Goal: Task Accomplishment & Management: Manage account settings

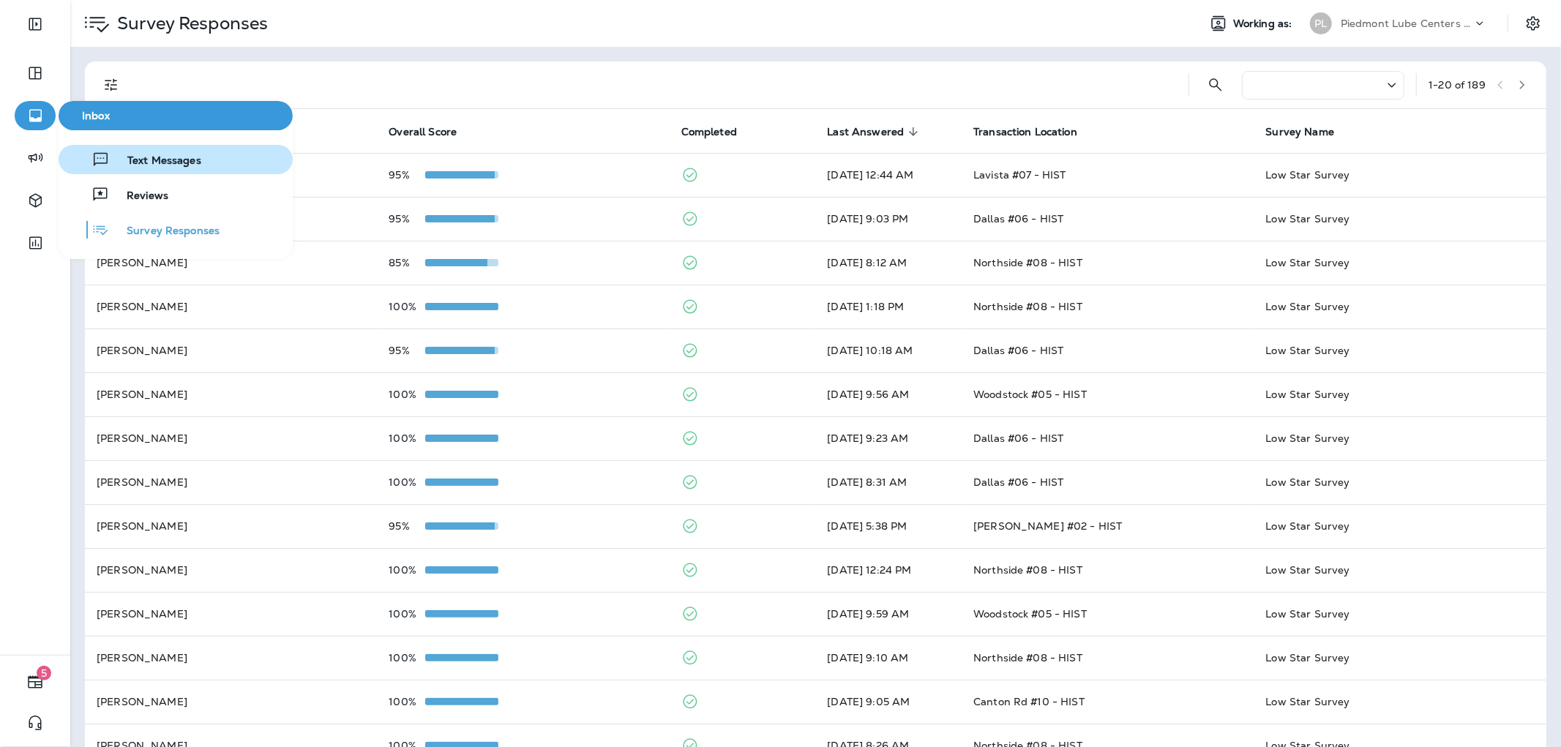
click at [205, 157] on button "Text Messages" at bounding box center [176, 159] width 234 height 29
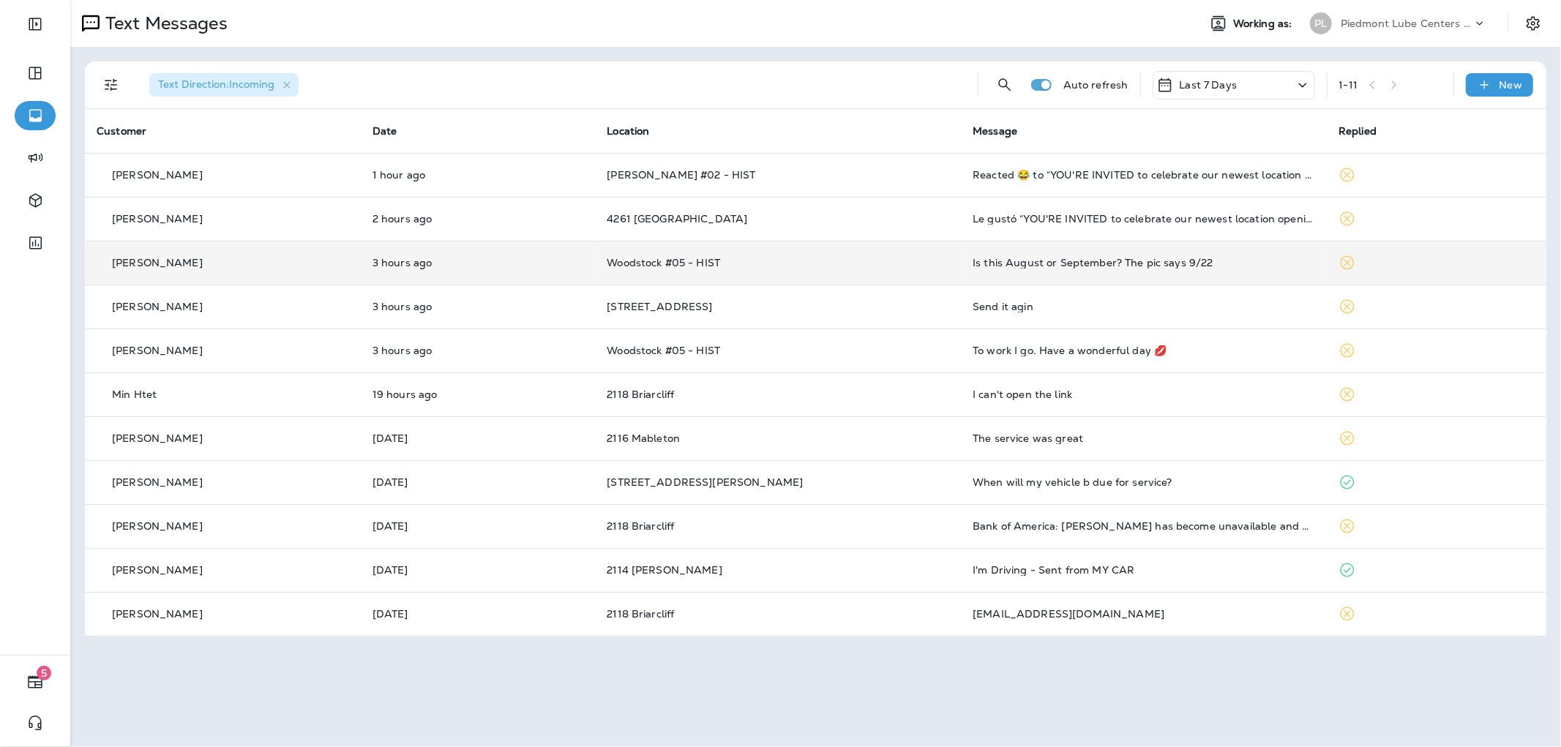
click at [807, 252] on td "Woodstock #05 - HIST" at bounding box center [778, 263] width 366 height 44
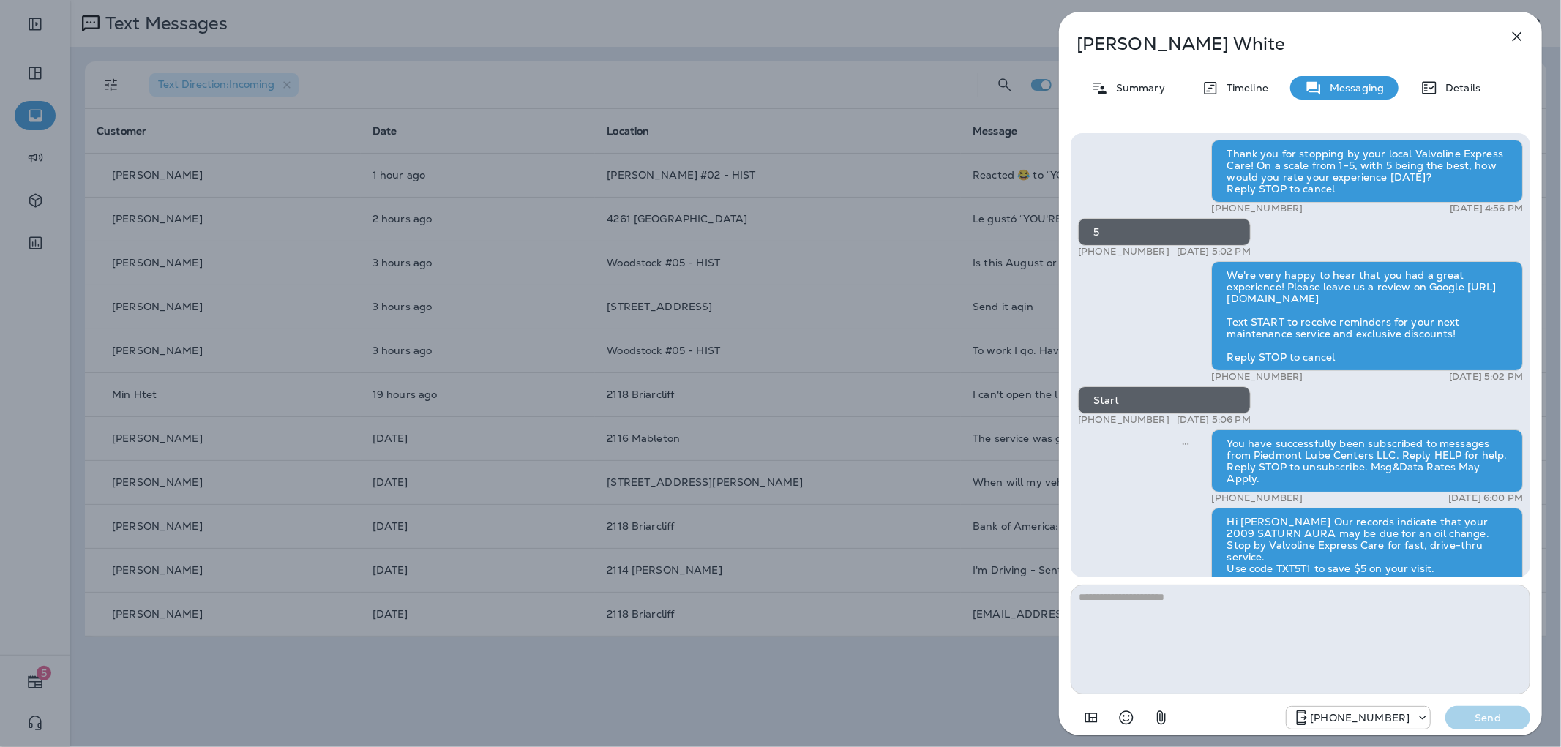
scroll to position [1, 0]
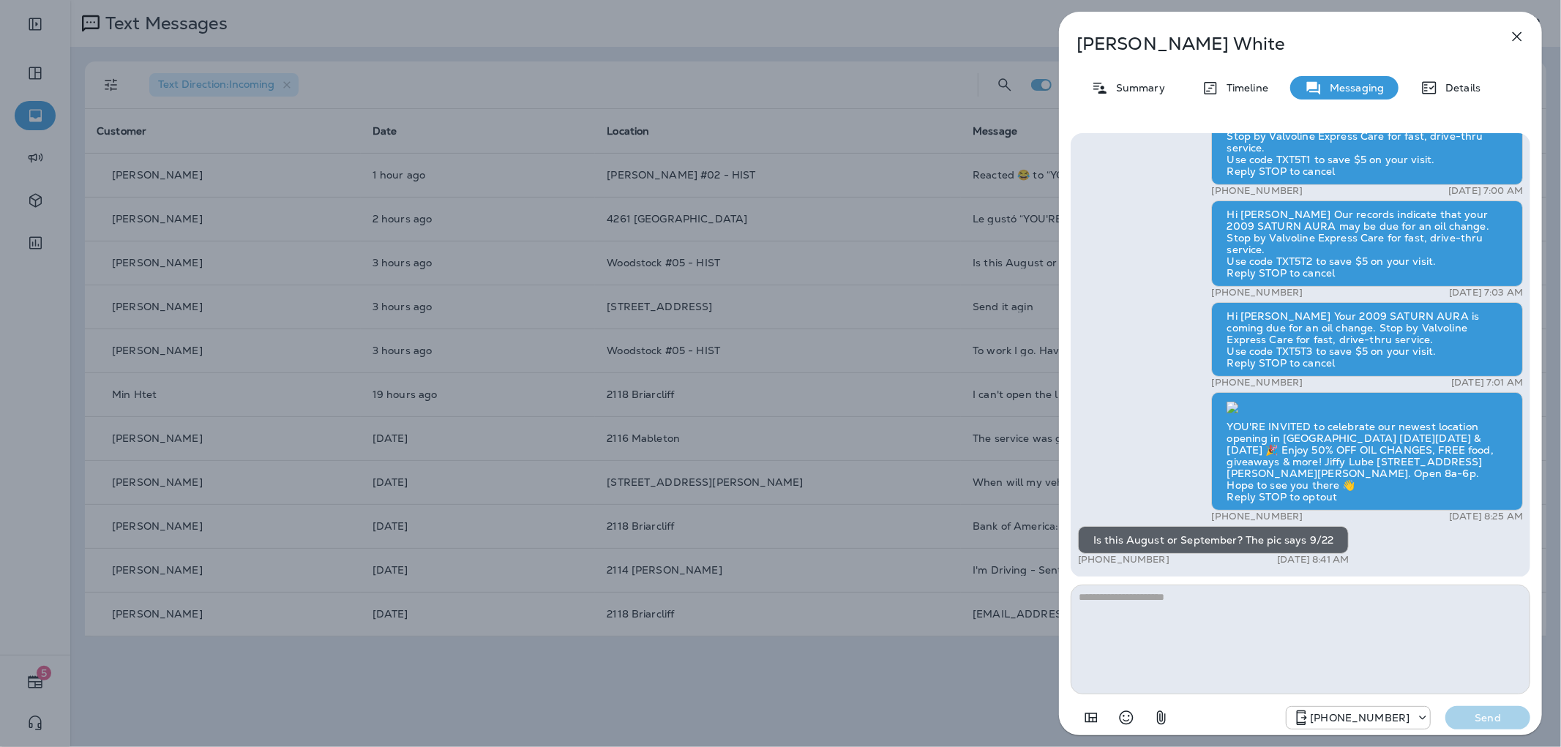
click at [715, 430] on div "[PERSON_NAME] Summary Timeline Messaging Details Thank you for stopping by your…" at bounding box center [780, 373] width 1561 height 747
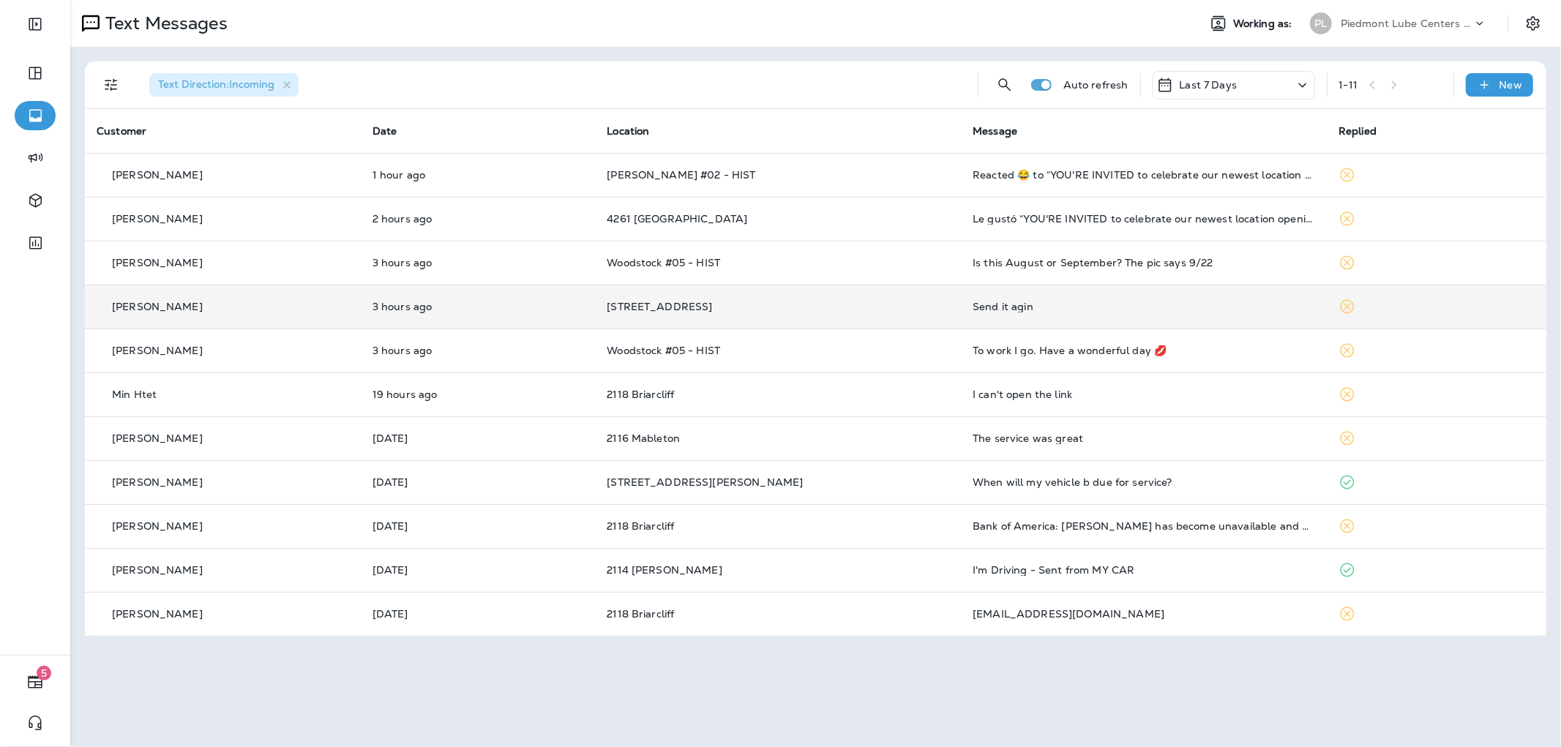
click at [1047, 295] on td "Send it agin" at bounding box center [1144, 307] width 366 height 44
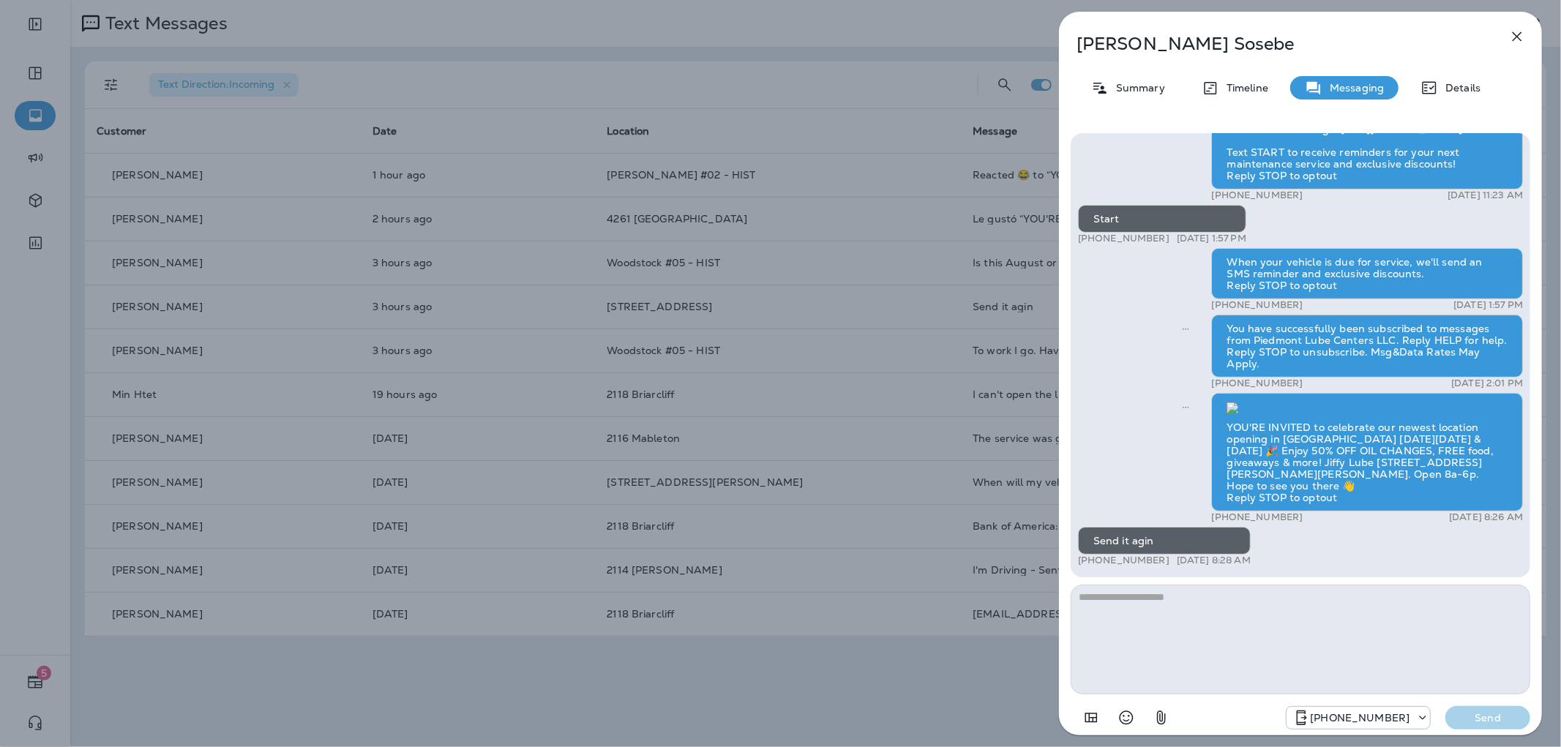
click at [827, 404] on div "[PERSON_NAME] Summary Timeline Messaging Details Thank you for visiting Valvoli…" at bounding box center [780, 373] width 1561 height 747
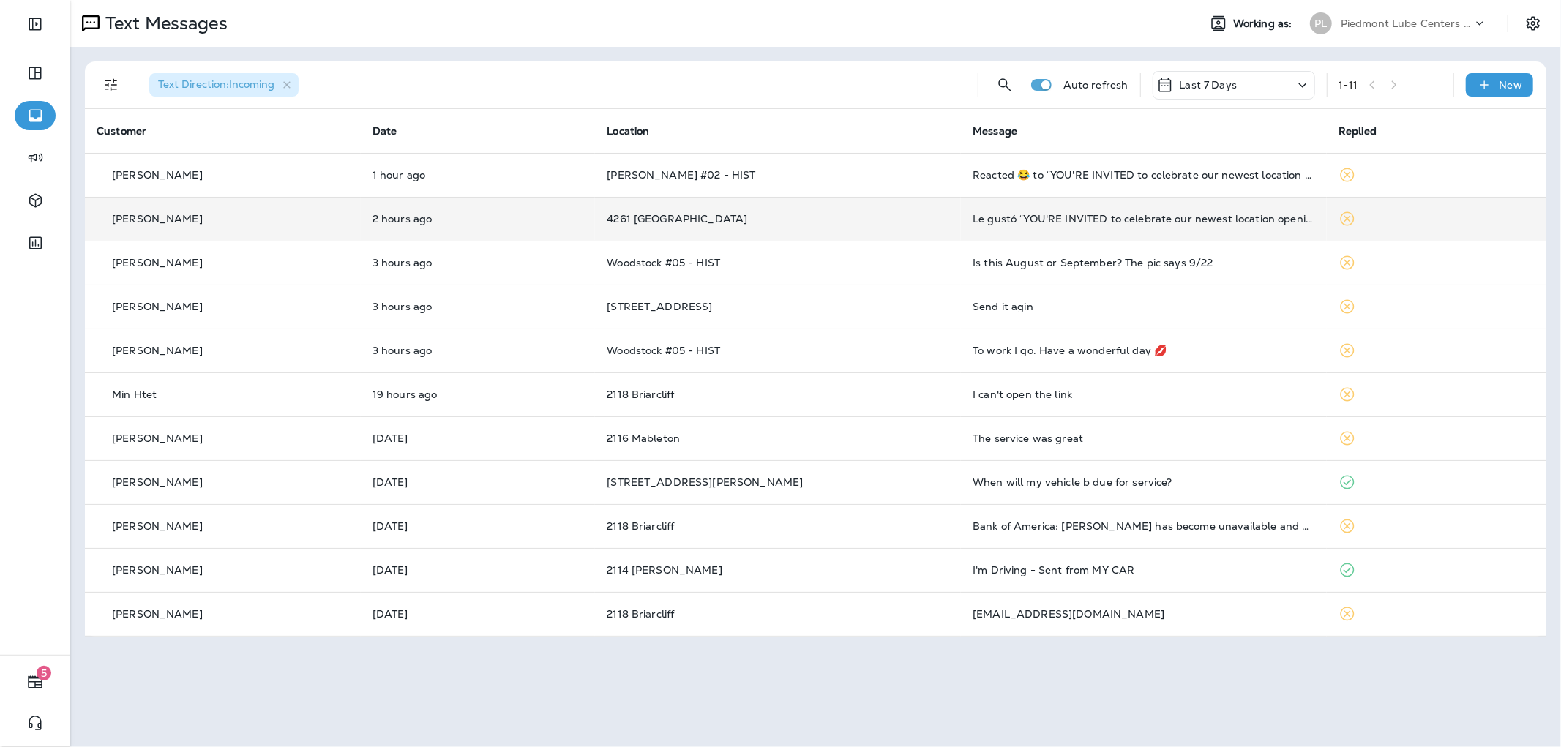
click at [1003, 228] on td "Le gustó “YOU'RE INVITED to celebrate our newest location opening in [GEOGRAPHI…" at bounding box center [1144, 219] width 366 height 44
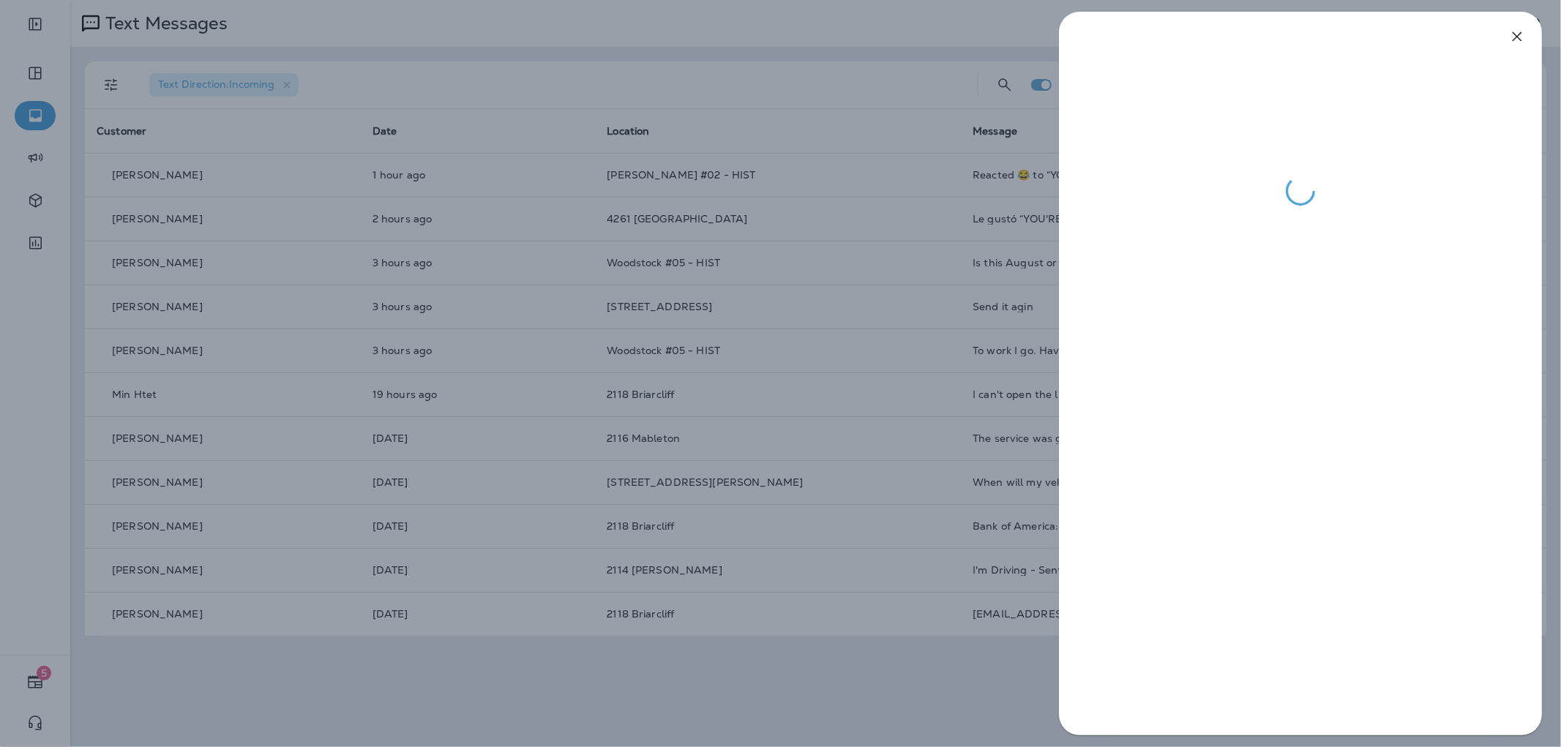
click at [904, 439] on div at bounding box center [780, 373] width 1561 height 747
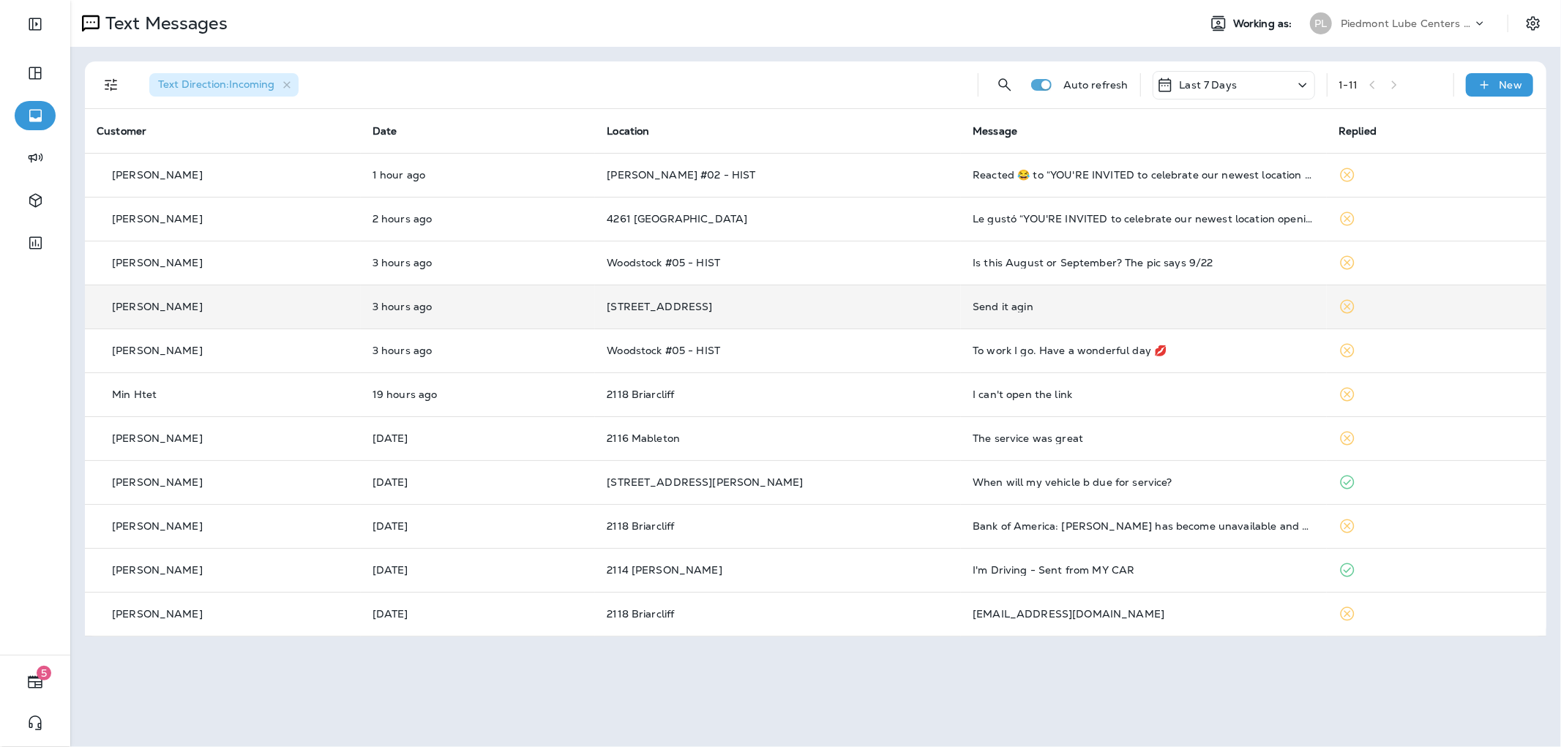
click at [839, 296] on td "[STREET_ADDRESS]" at bounding box center [778, 307] width 366 height 44
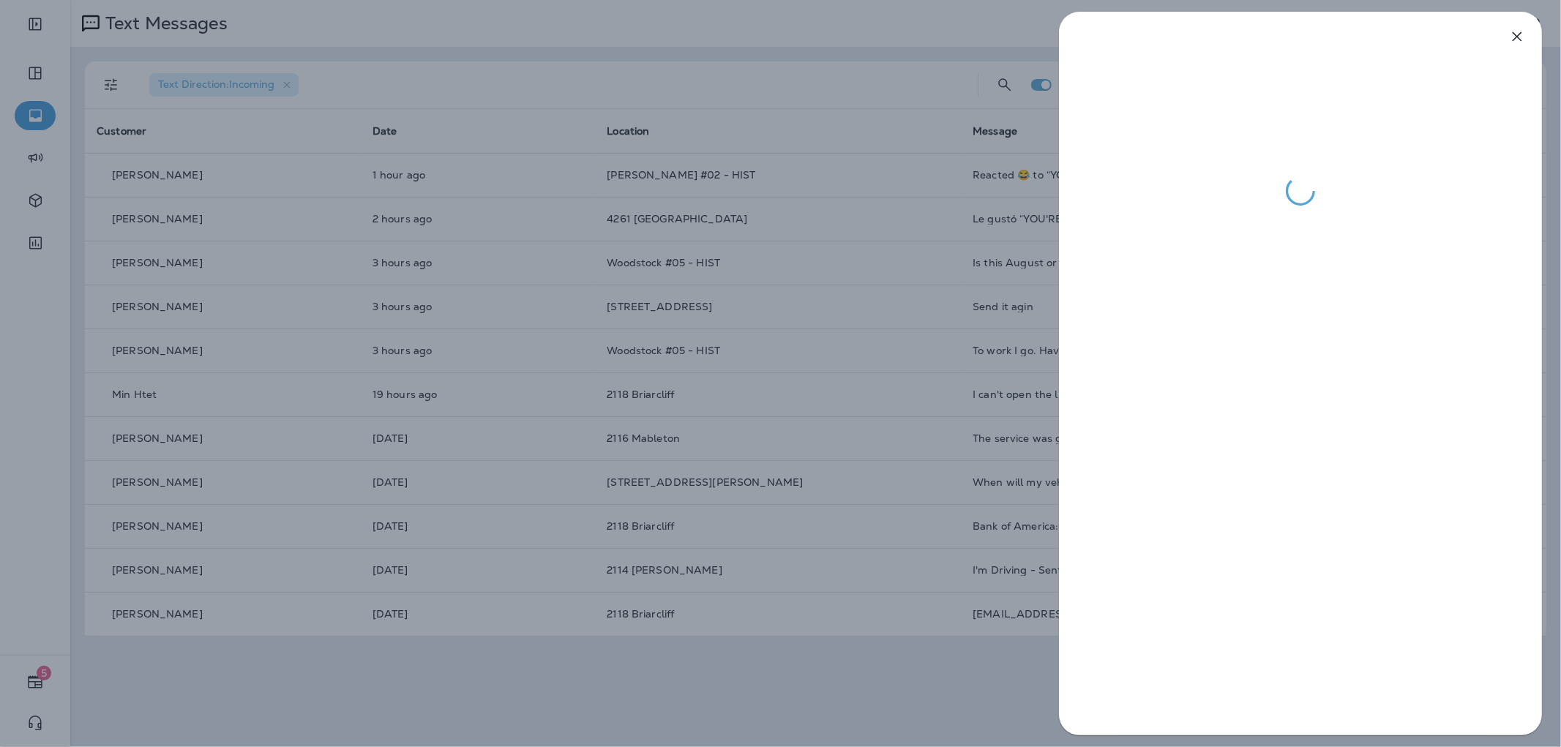
click at [850, 411] on div at bounding box center [780, 373] width 1561 height 747
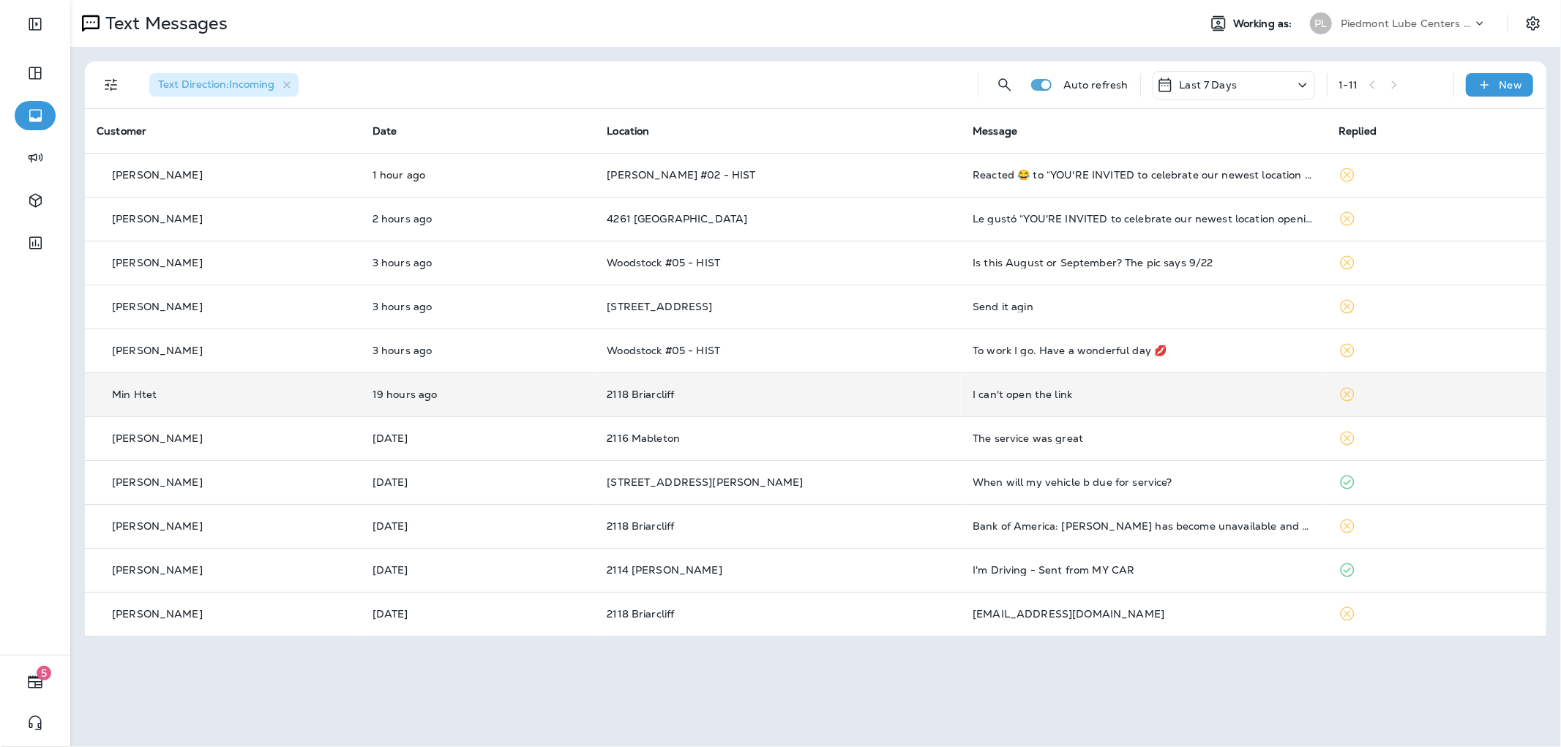
click at [911, 406] on td "2118 Briarcliff" at bounding box center [778, 394] width 366 height 44
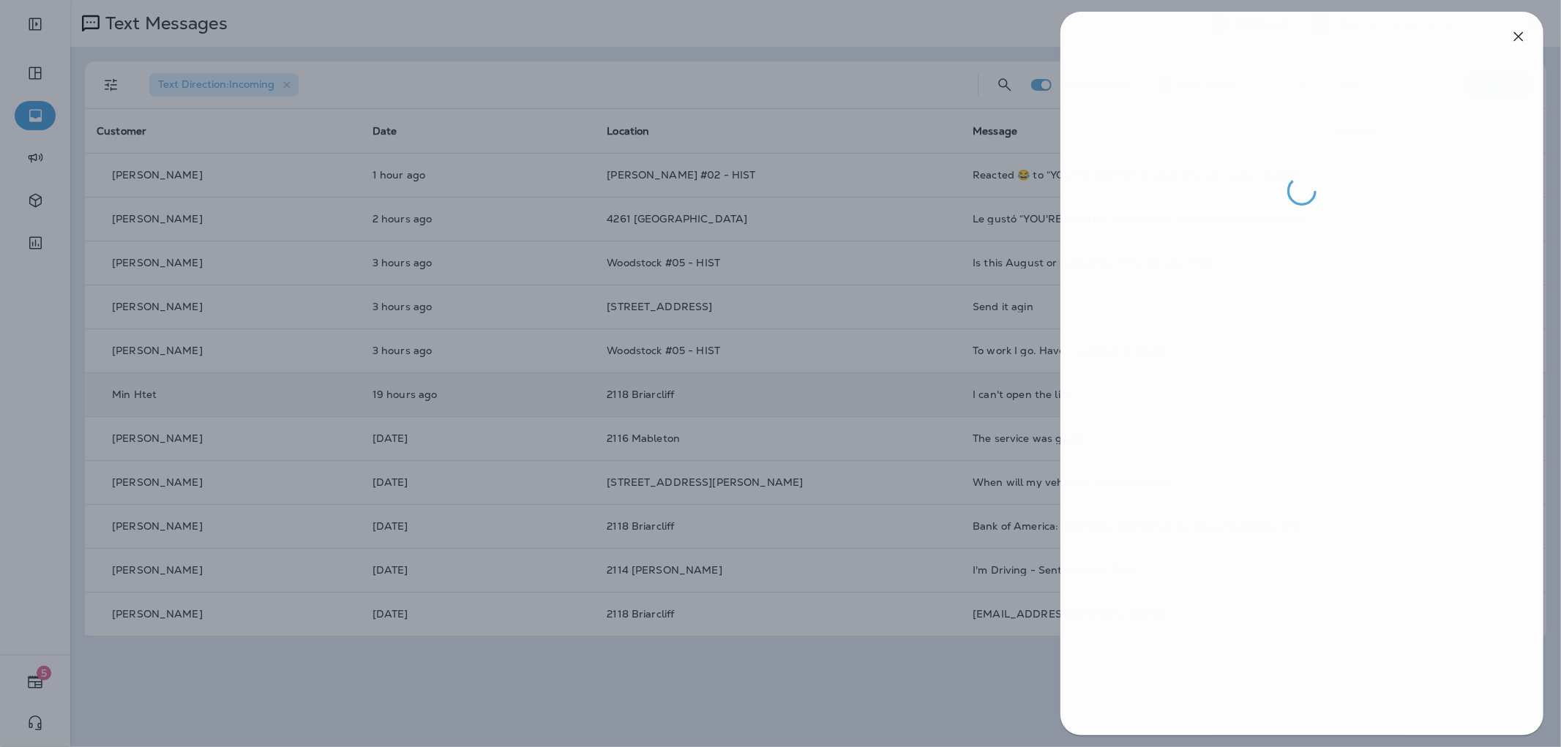
click at [911, 406] on div at bounding box center [781, 373] width 1561 height 747
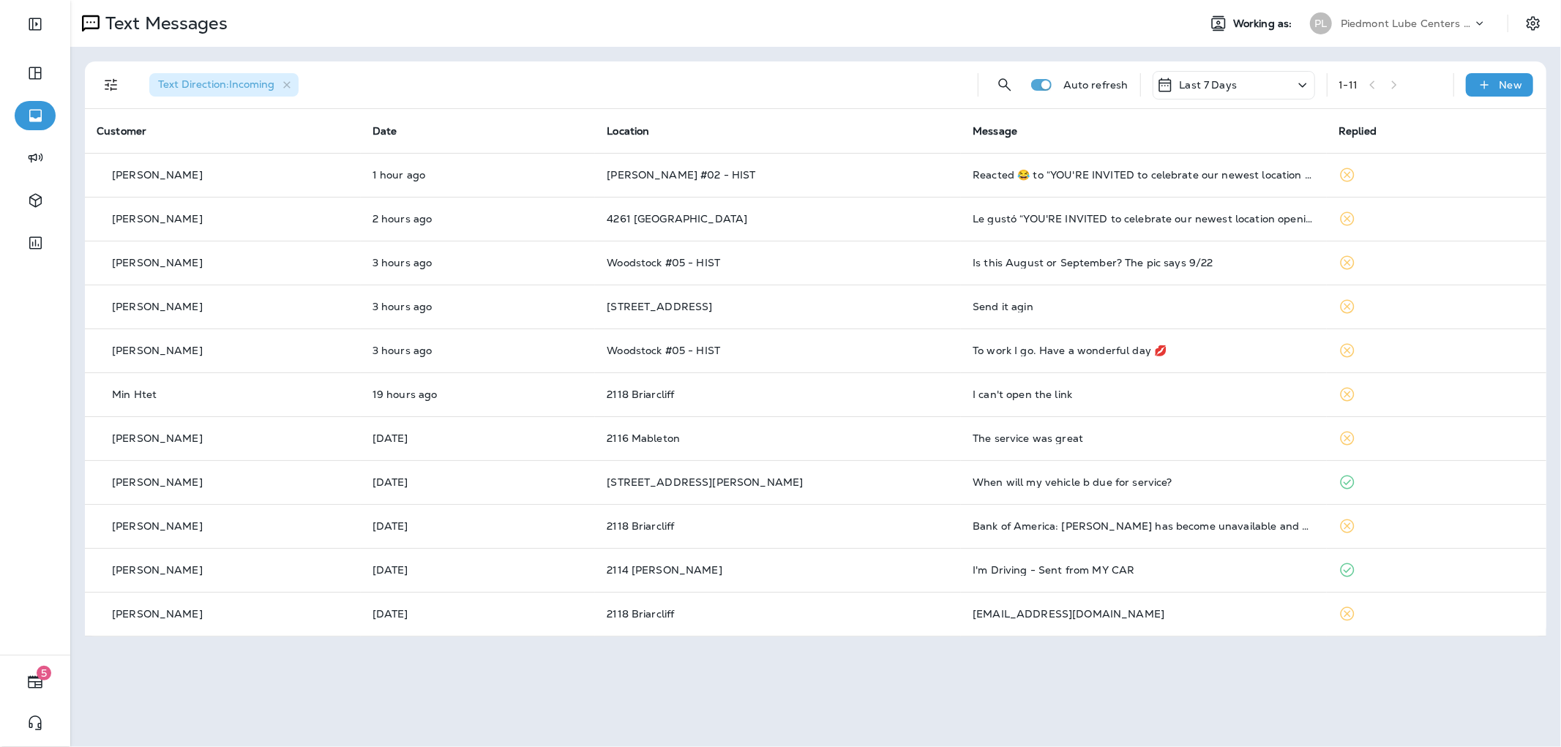
click at [1026, 348] on div "To work I go. Have a wonderful day 💋" at bounding box center [1143, 351] width 342 height 12
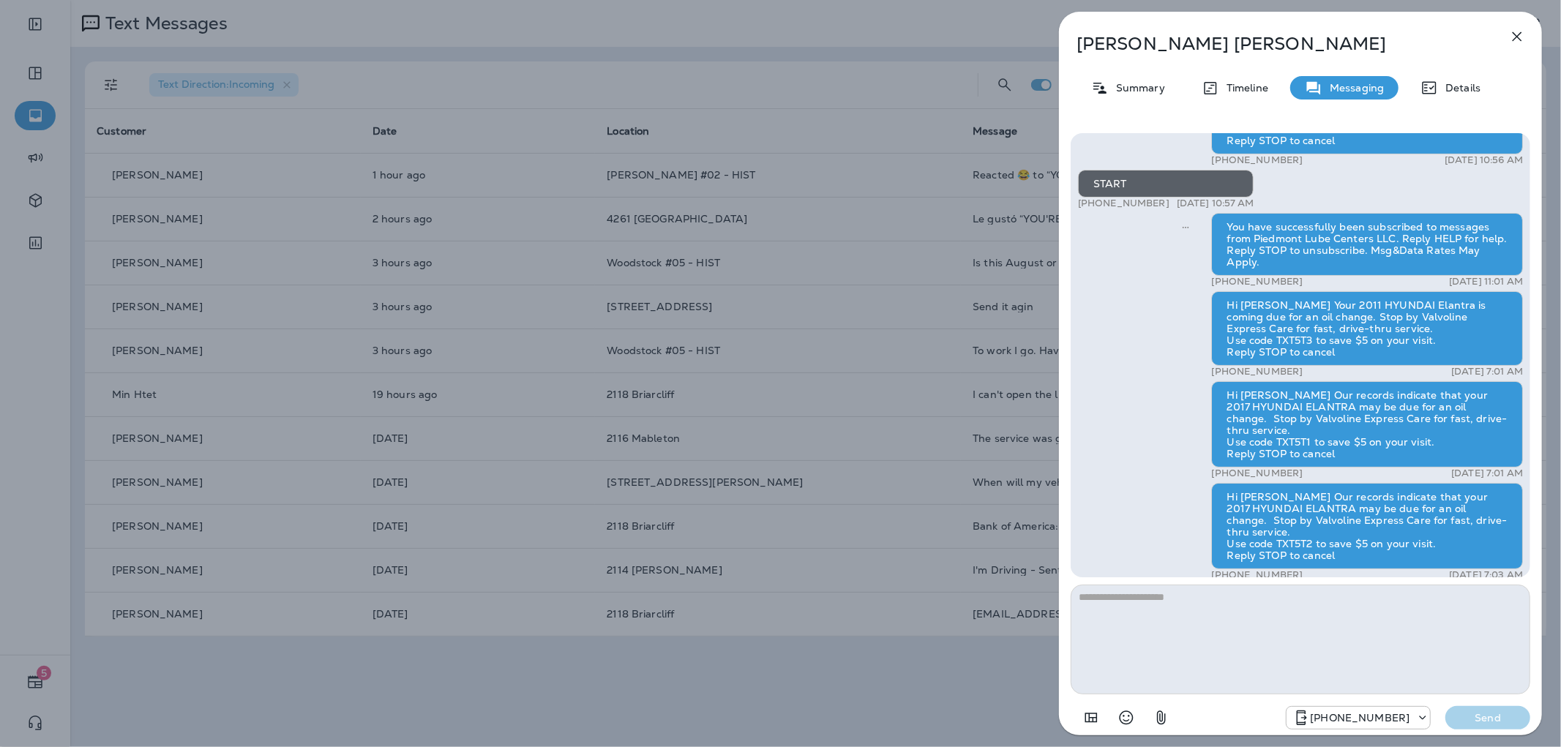
scroll to position [1, 0]
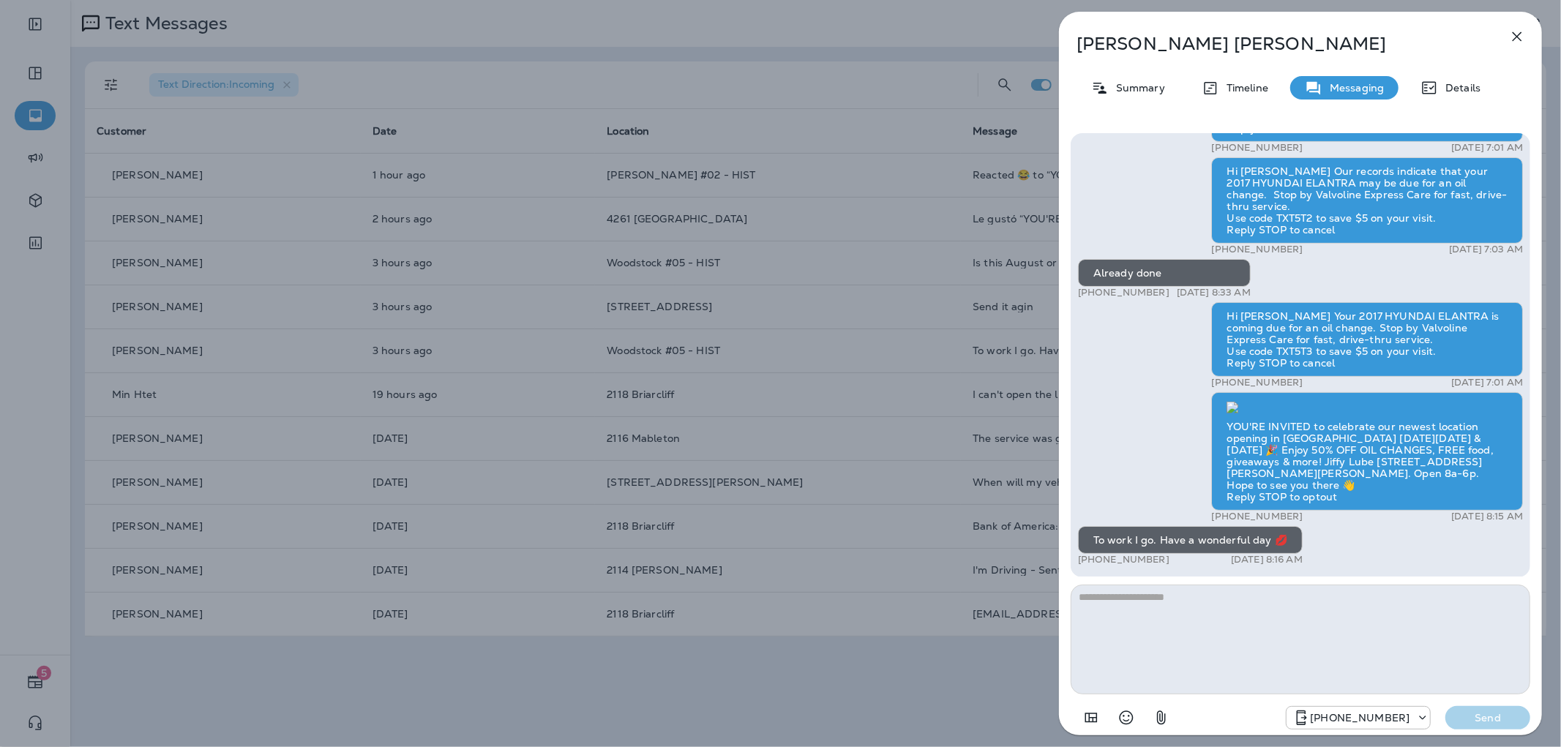
click at [941, 364] on div "[PERSON_NAME] Summary Timeline Messaging Details Thank you for stopping by your…" at bounding box center [780, 373] width 1561 height 747
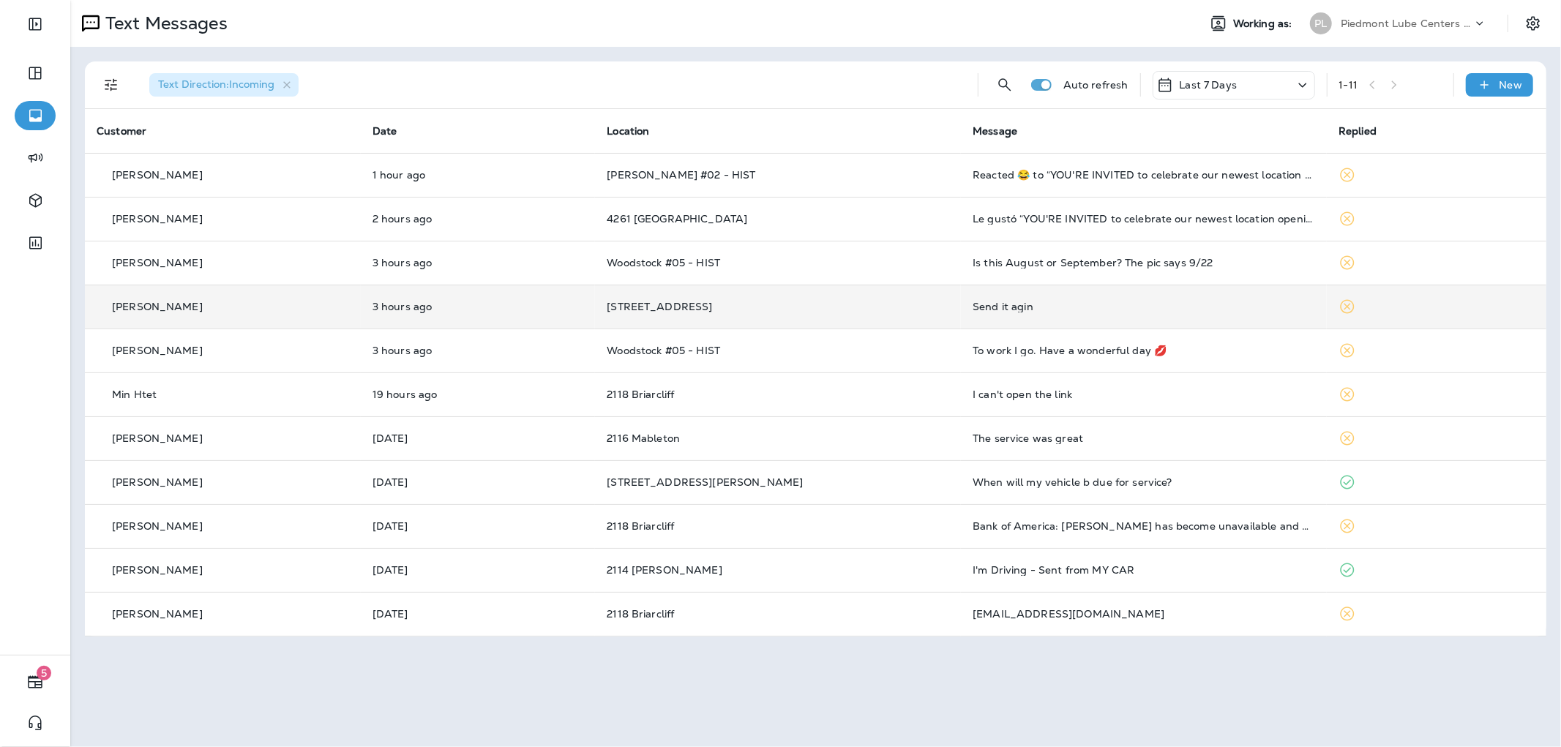
click at [1021, 303] on div "Send it agin" at bounding box center [1143, 307] width 342 height 12
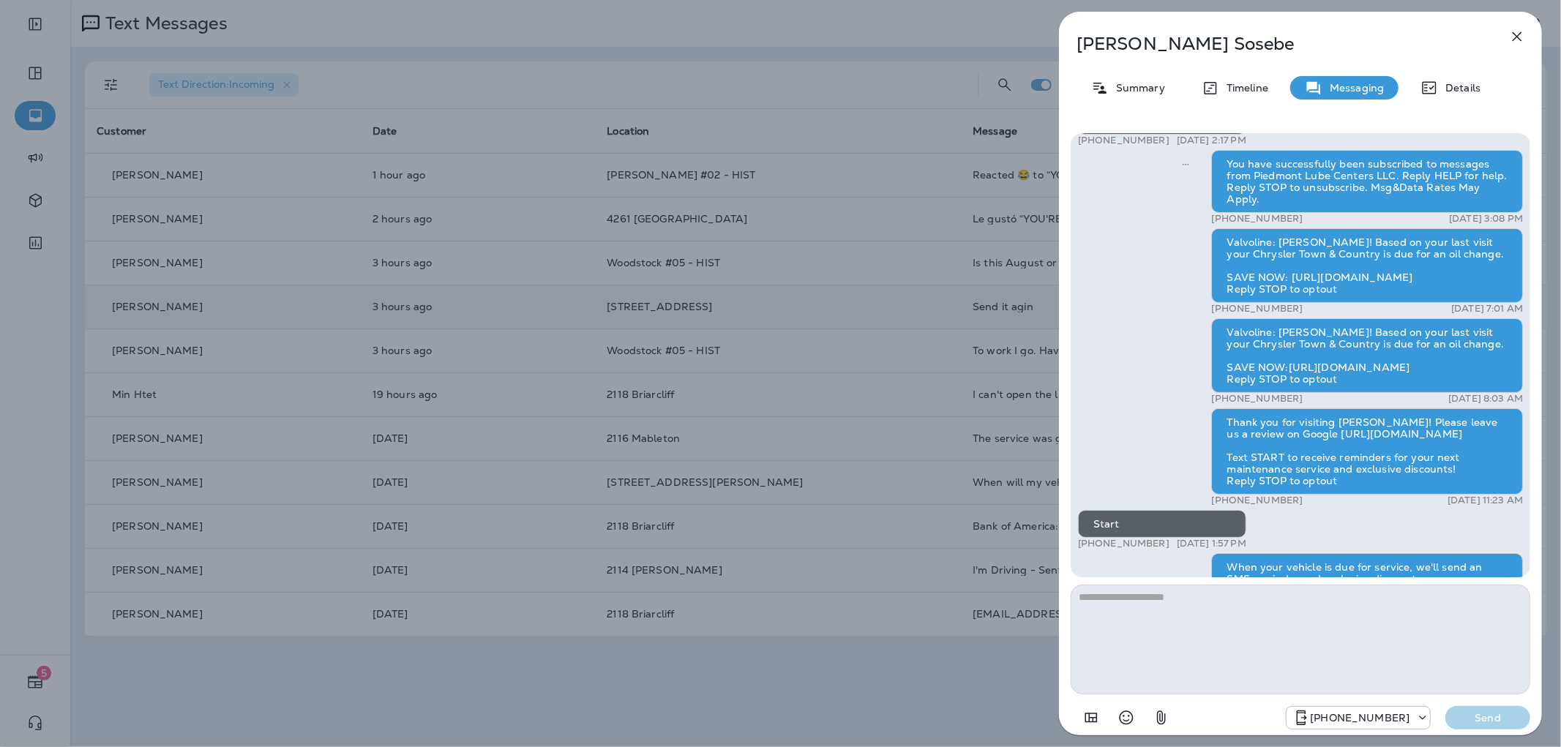
scroll to position [-325, 0]
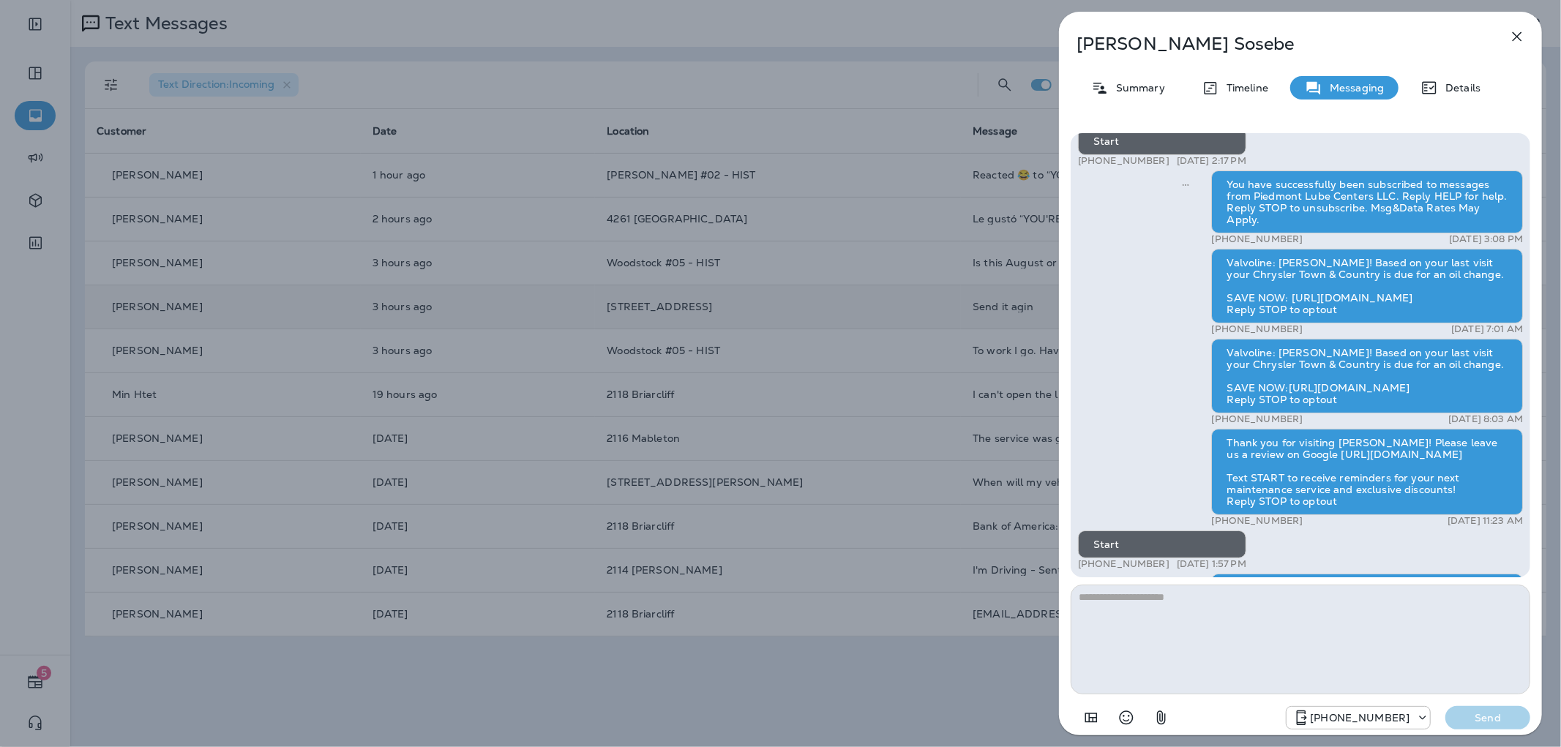
click at [840, 332] on div "[PERSON_NAME] Summary Timeline Messaging Details Thank you for visiting Valvoli…" at bounding box center [780, 373] width 1561 height 747
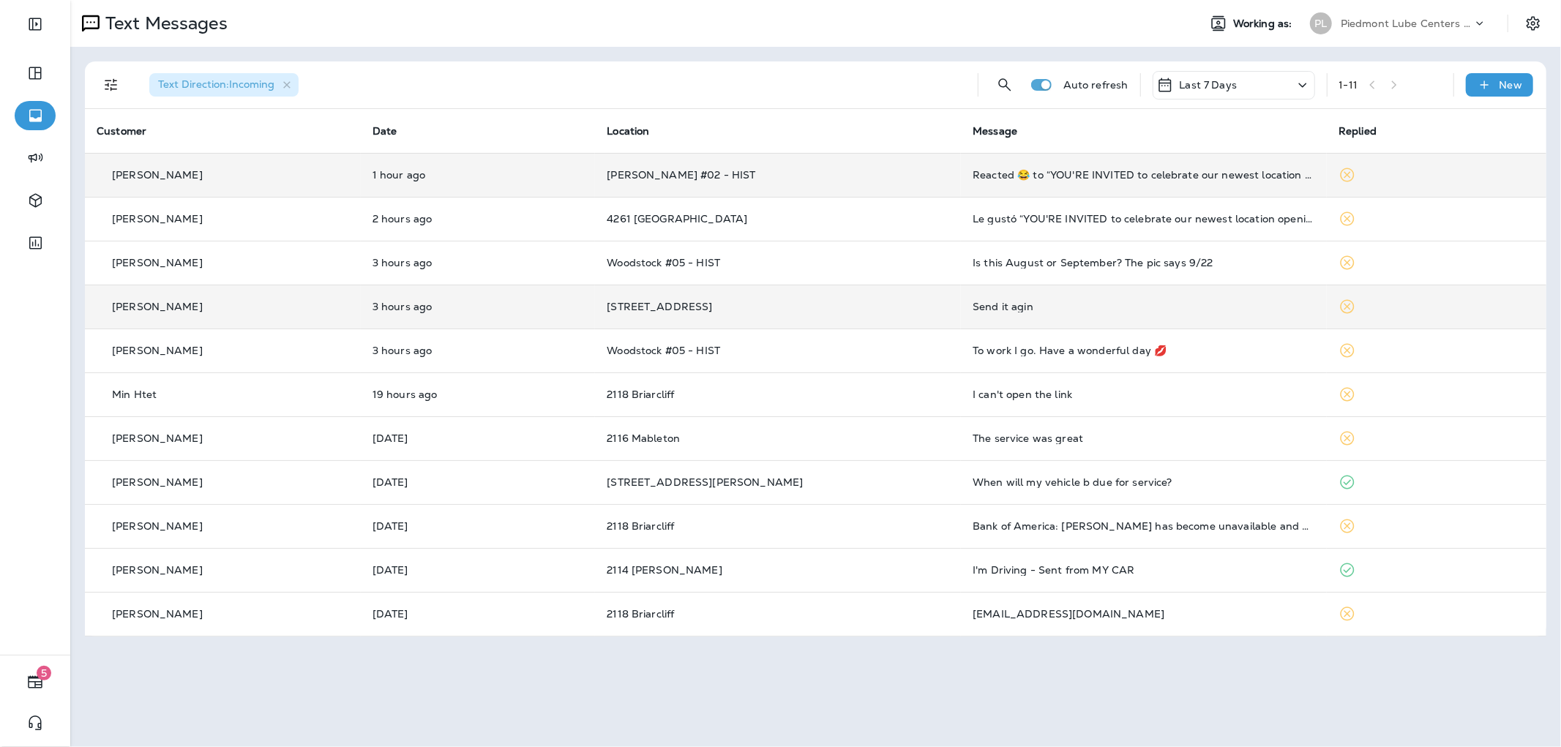
click at [910, 191] on td "[PERSON_NAME] #02 - HIST" at bounding box center [778, 175] width 366 height 44
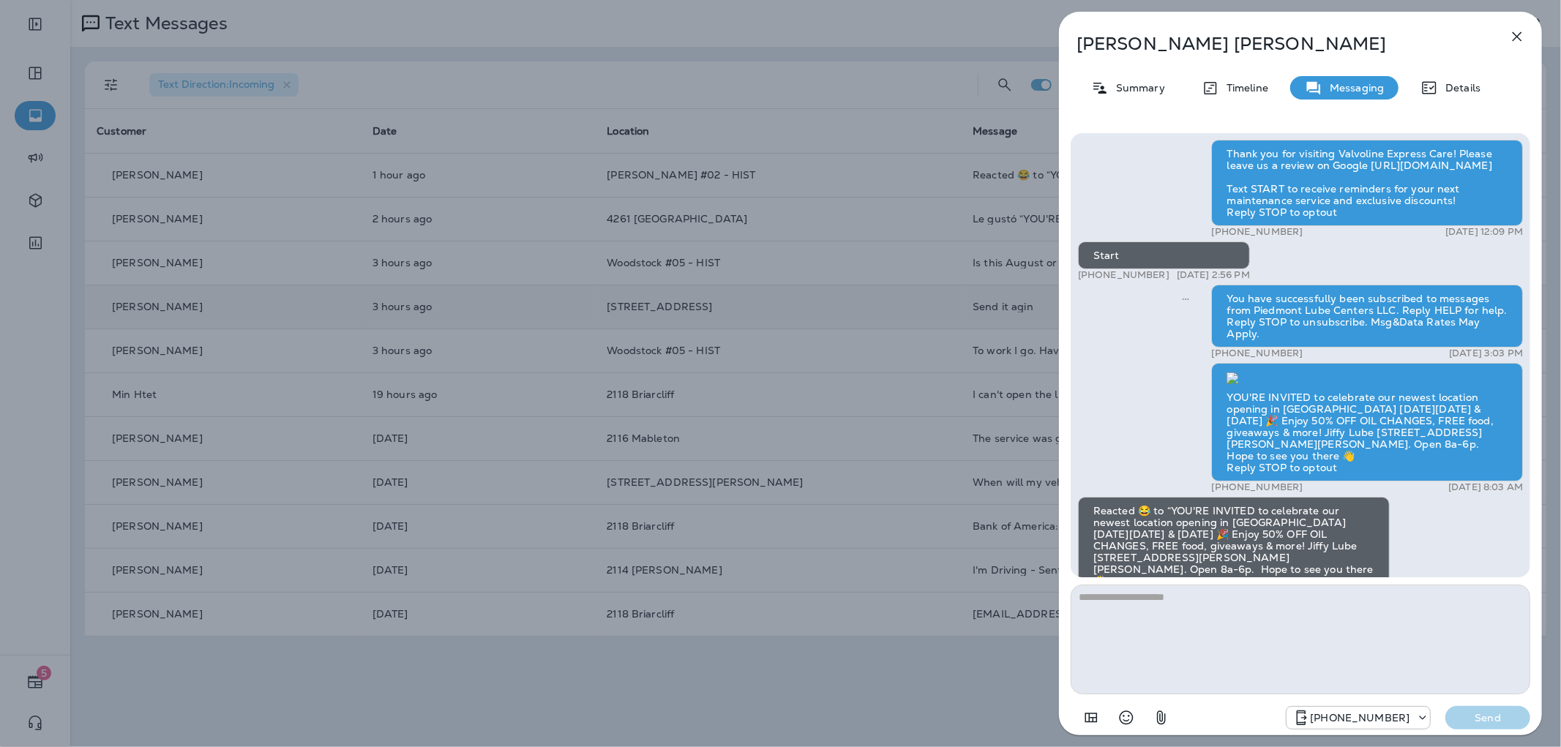
scroll to position [1, 0]
